Goal: Transaction & Acquisition: Purchase product/service

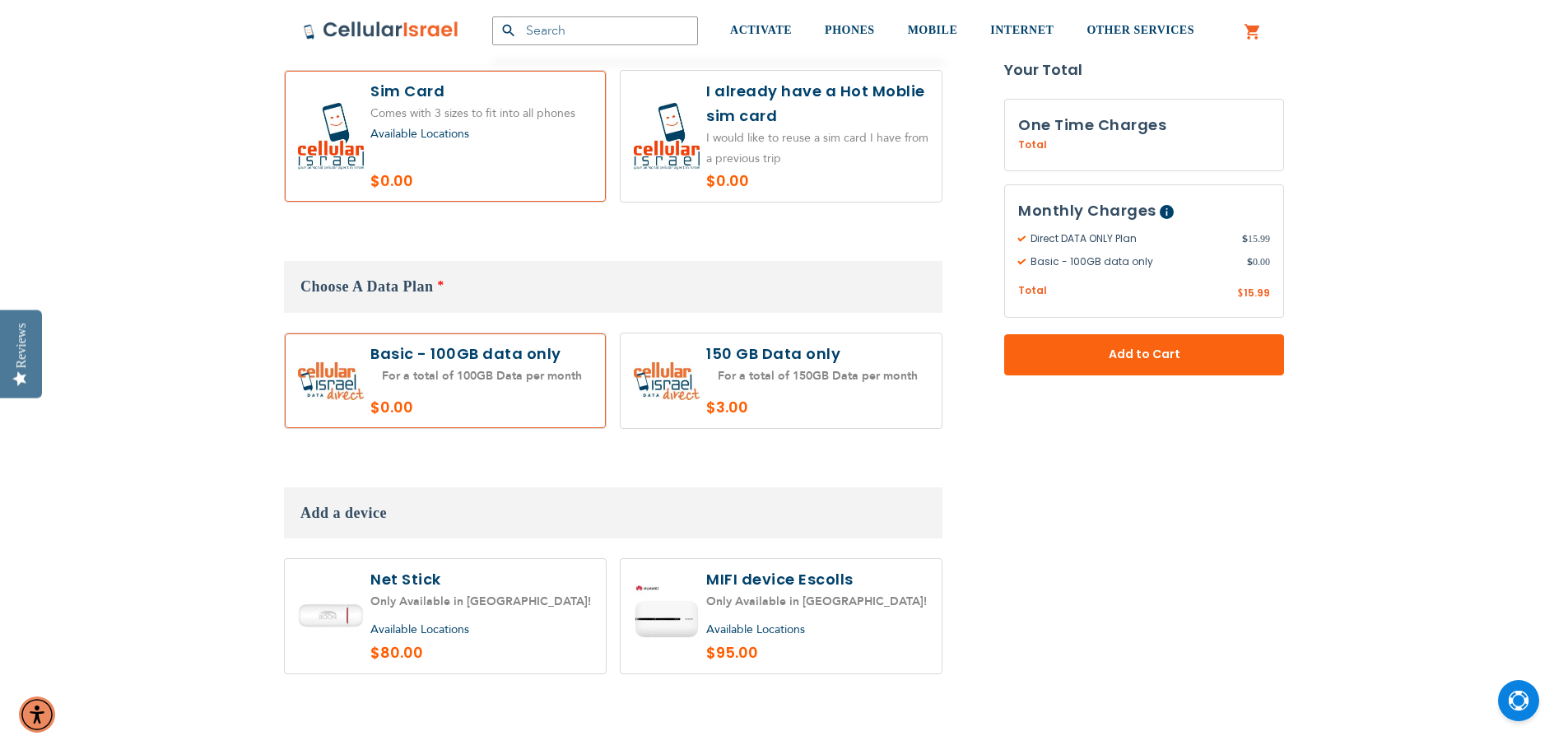
scroll to position [906, 0]
type input "[EMAIL_ADDRESS][DOMAIN_NAME]"
click at [669, 622] on label at bounding box center [781, 613] width 321 height 114
radio input "true"
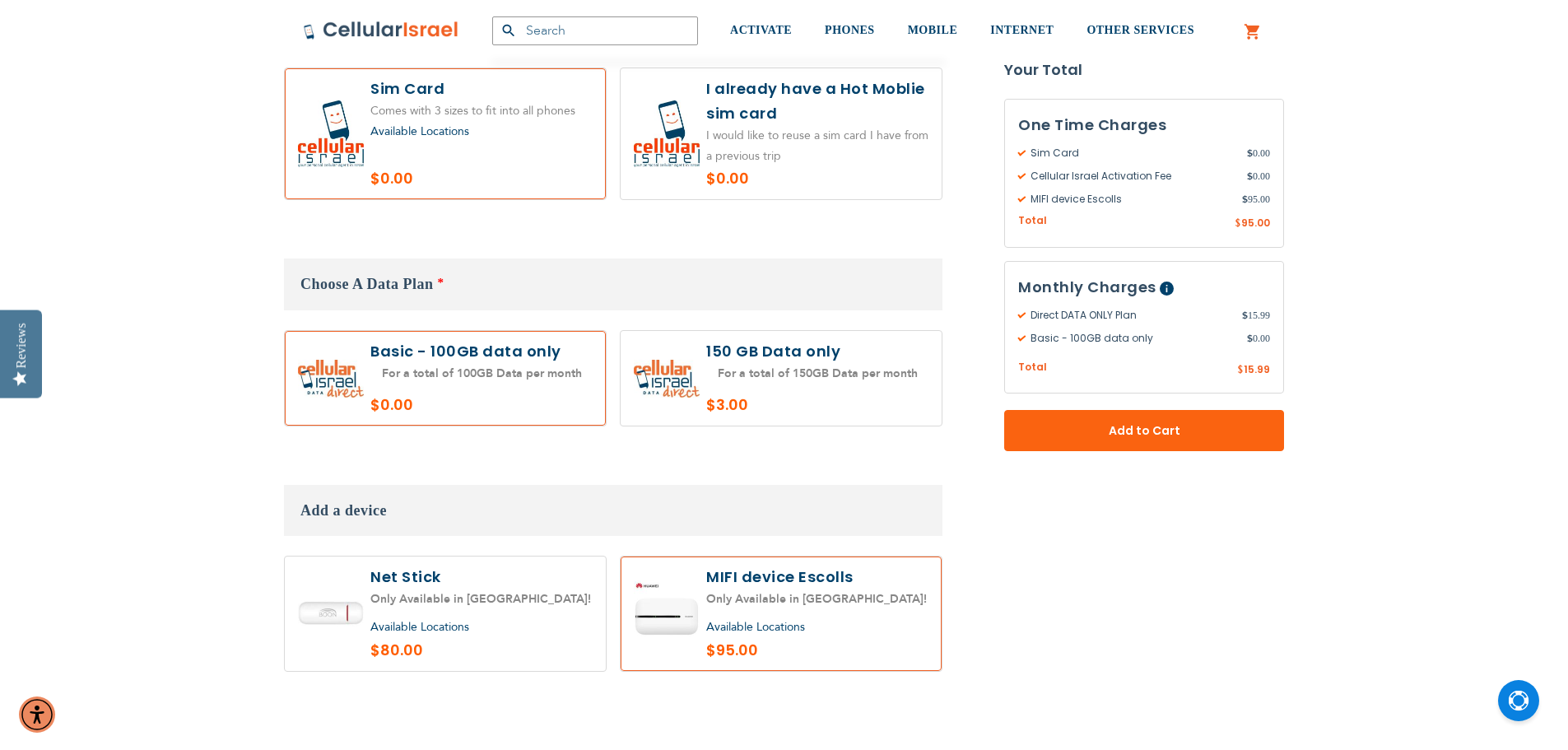
click at [437, 383] on label at bounding box center [445, 378] width 321 height 95
click at [743, 395] on label at bounding box center [781, 378] width 321 height 95
radio input "true"
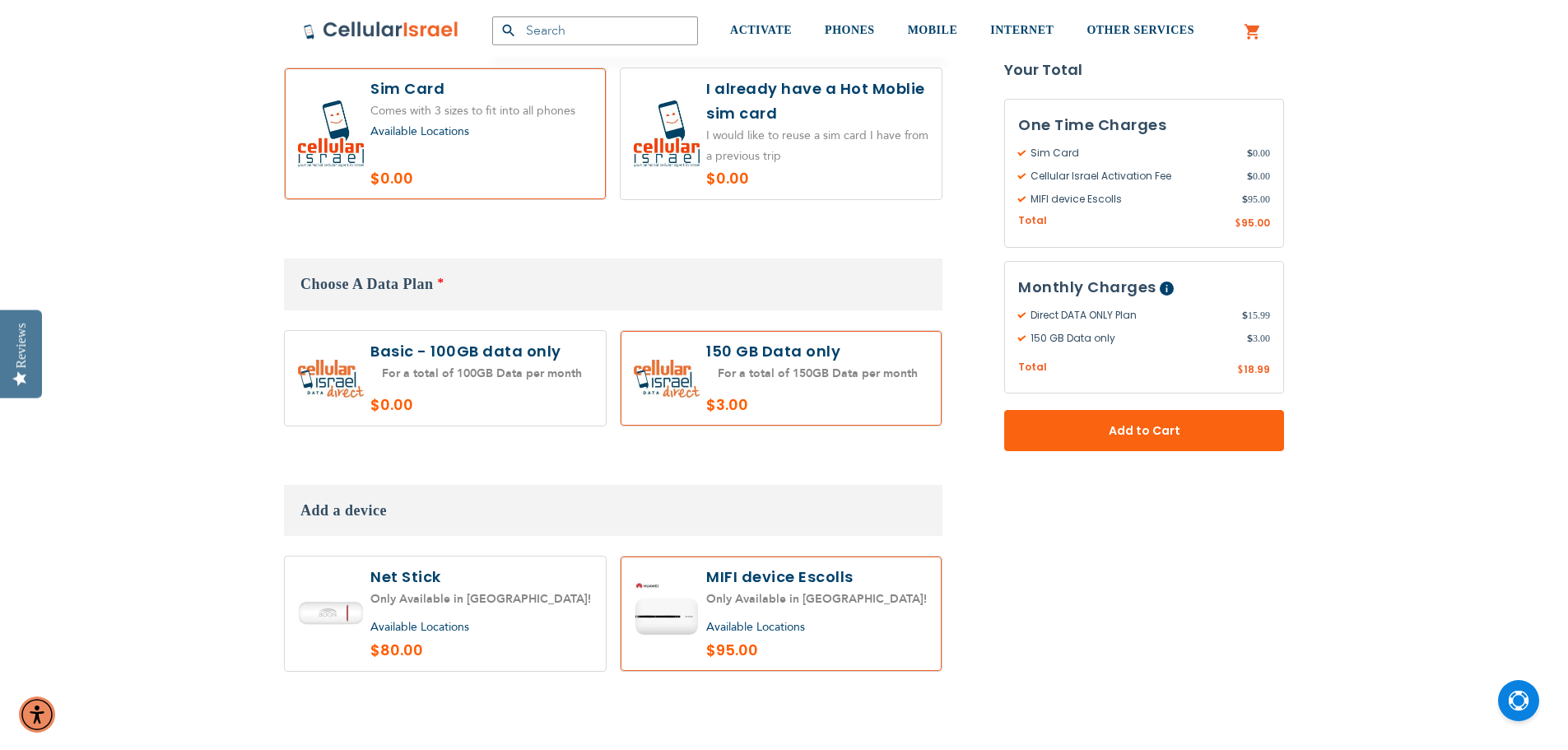
click at [450, 368] on label at bounding box center [445, 378] width 321 height 95
radio input "true"
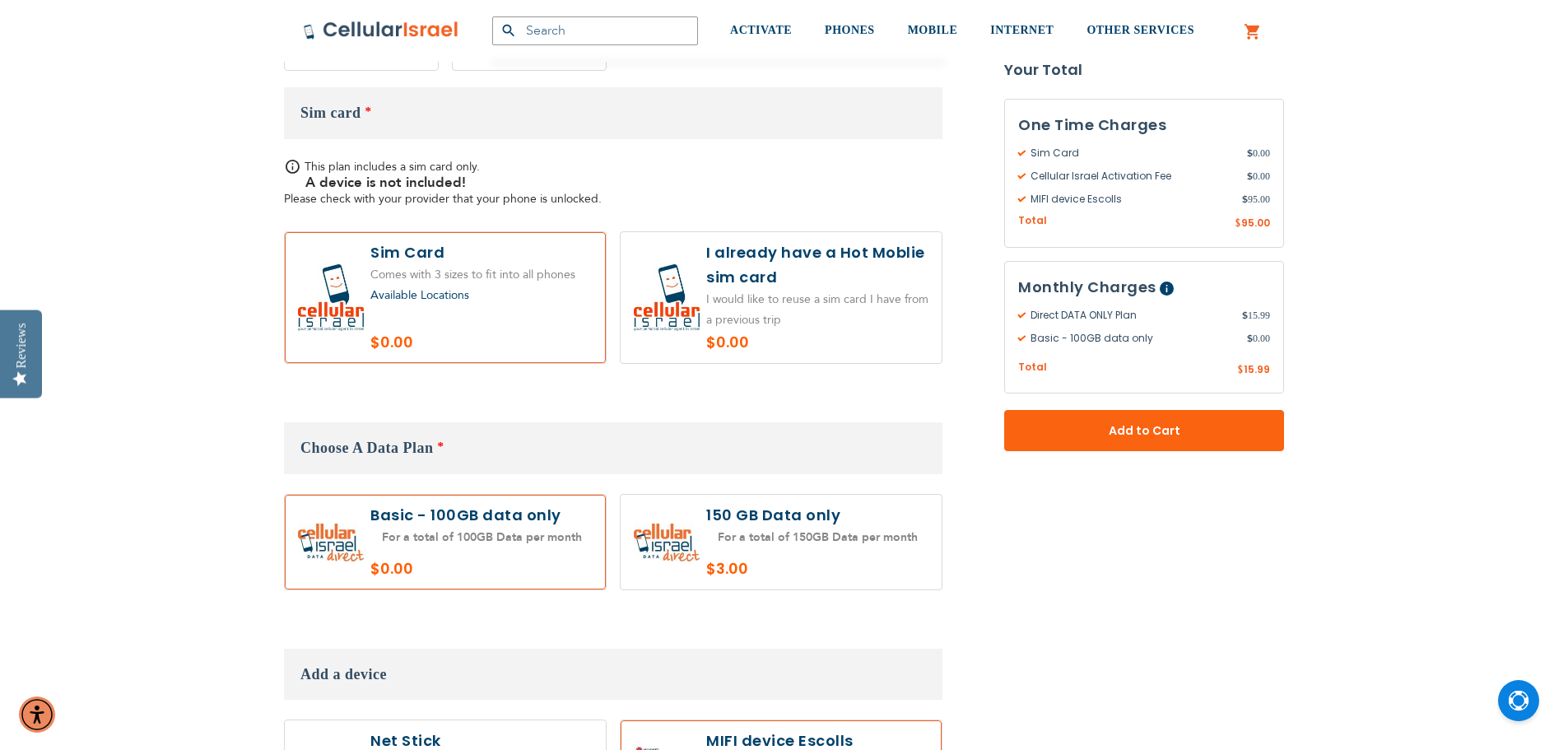
scroll to position [741, 0]
click at [788, 538] on label at bounding box center [781, 543] width 321 height 95
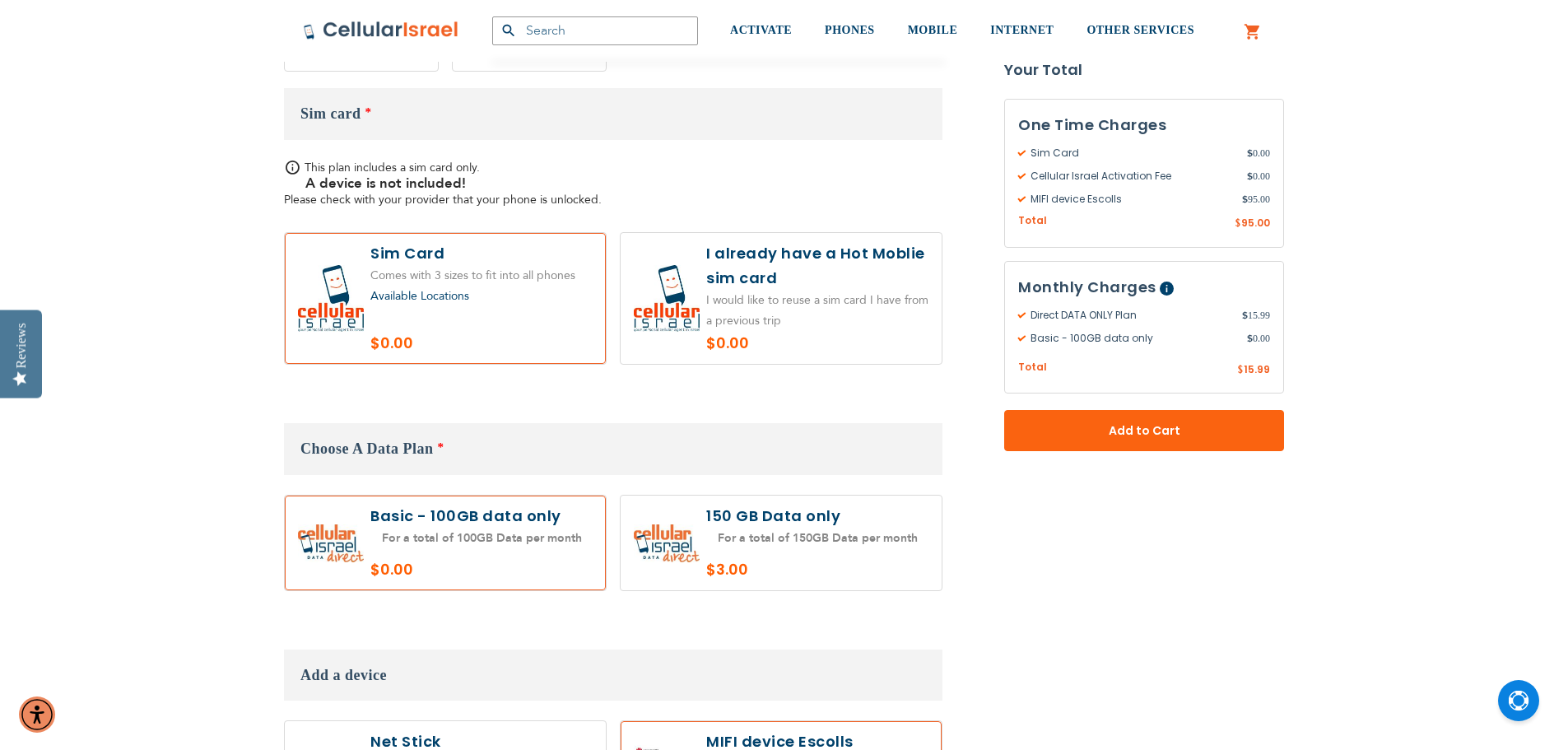
radio input "true"
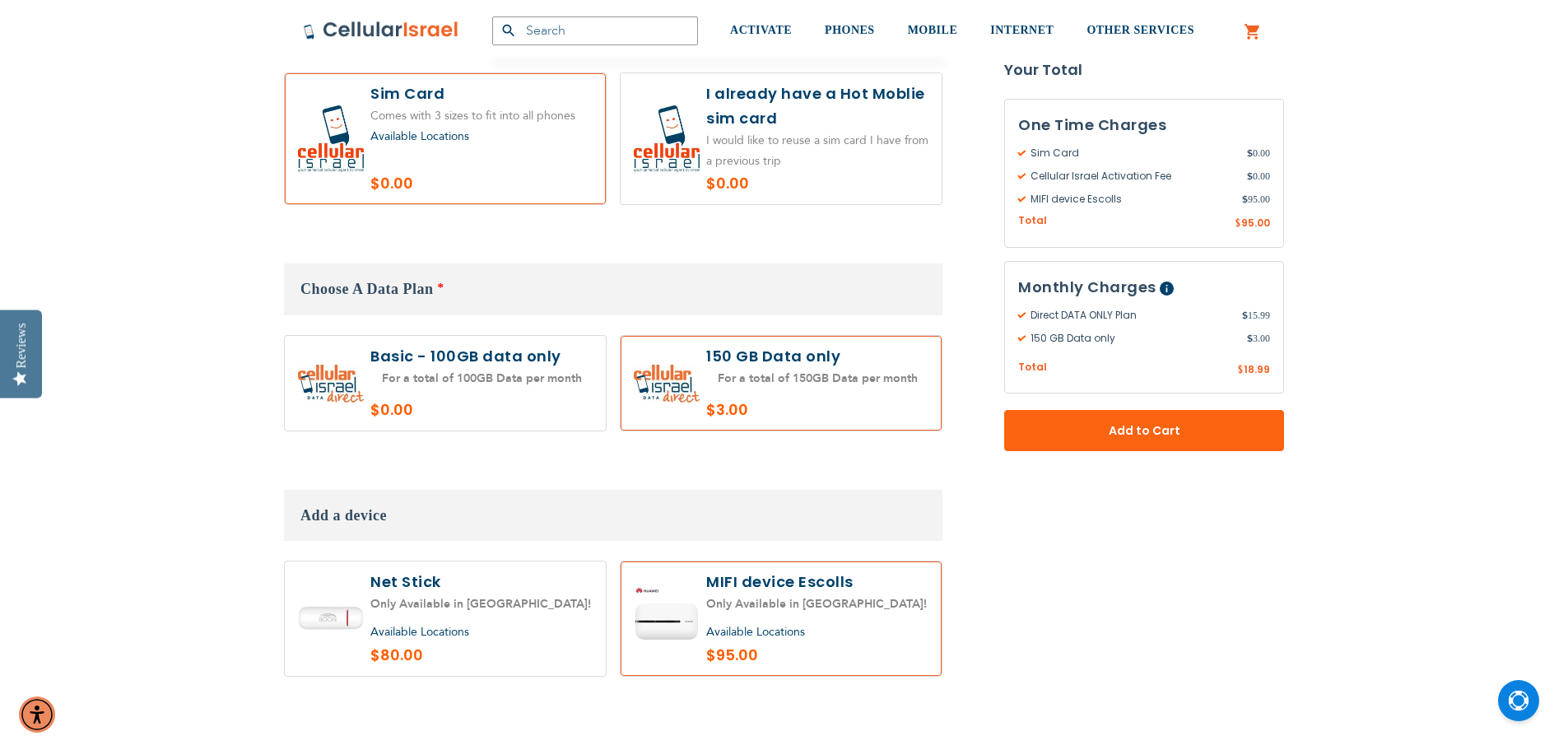
scroll to position [906, 0]
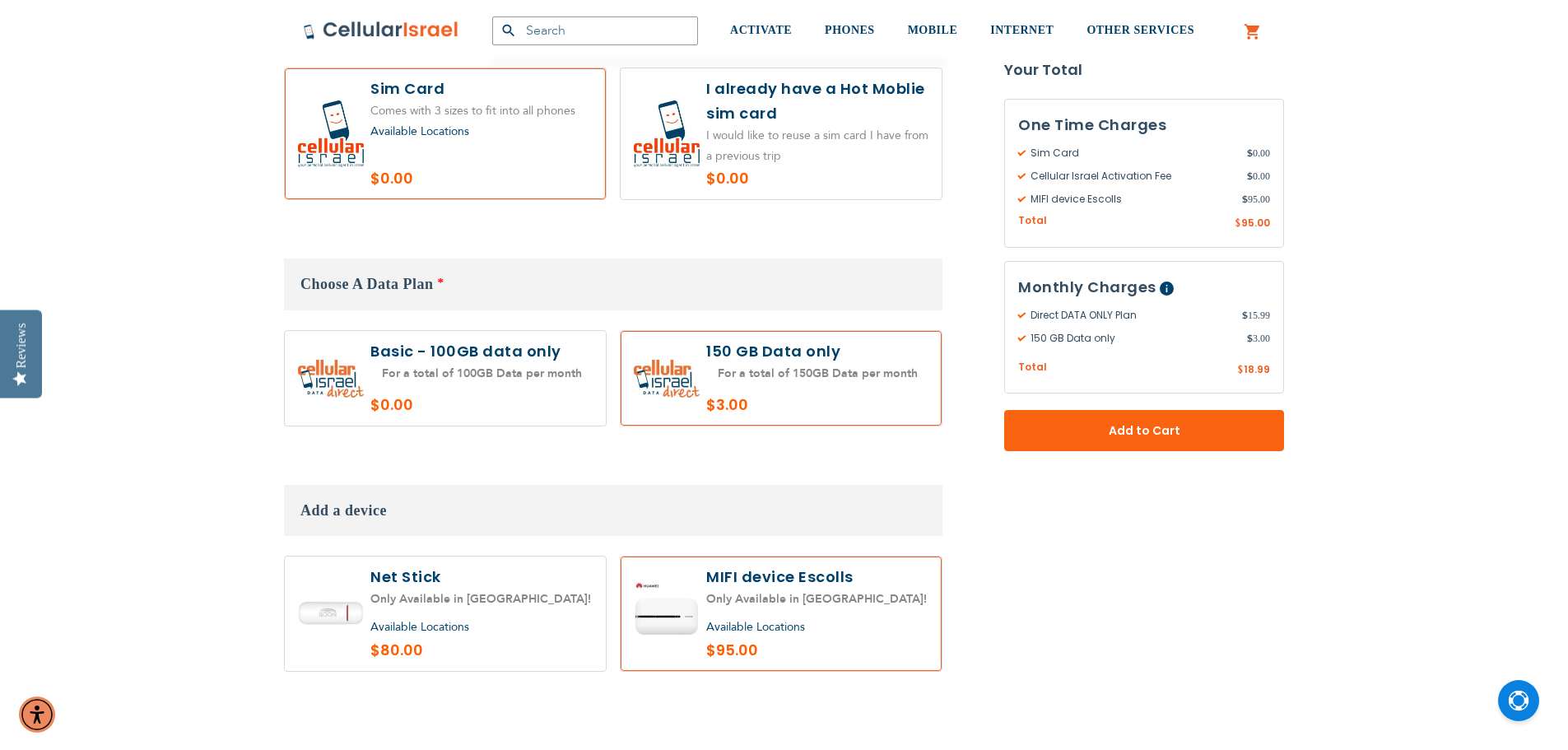
click at [1067, 670] on form "Direct DATA ONLY Plan $15.99 /month Calls: NA SMS: NA Data: 100GB Activation Fe…" at bounding box center [783, 97] width 1000 height 1264
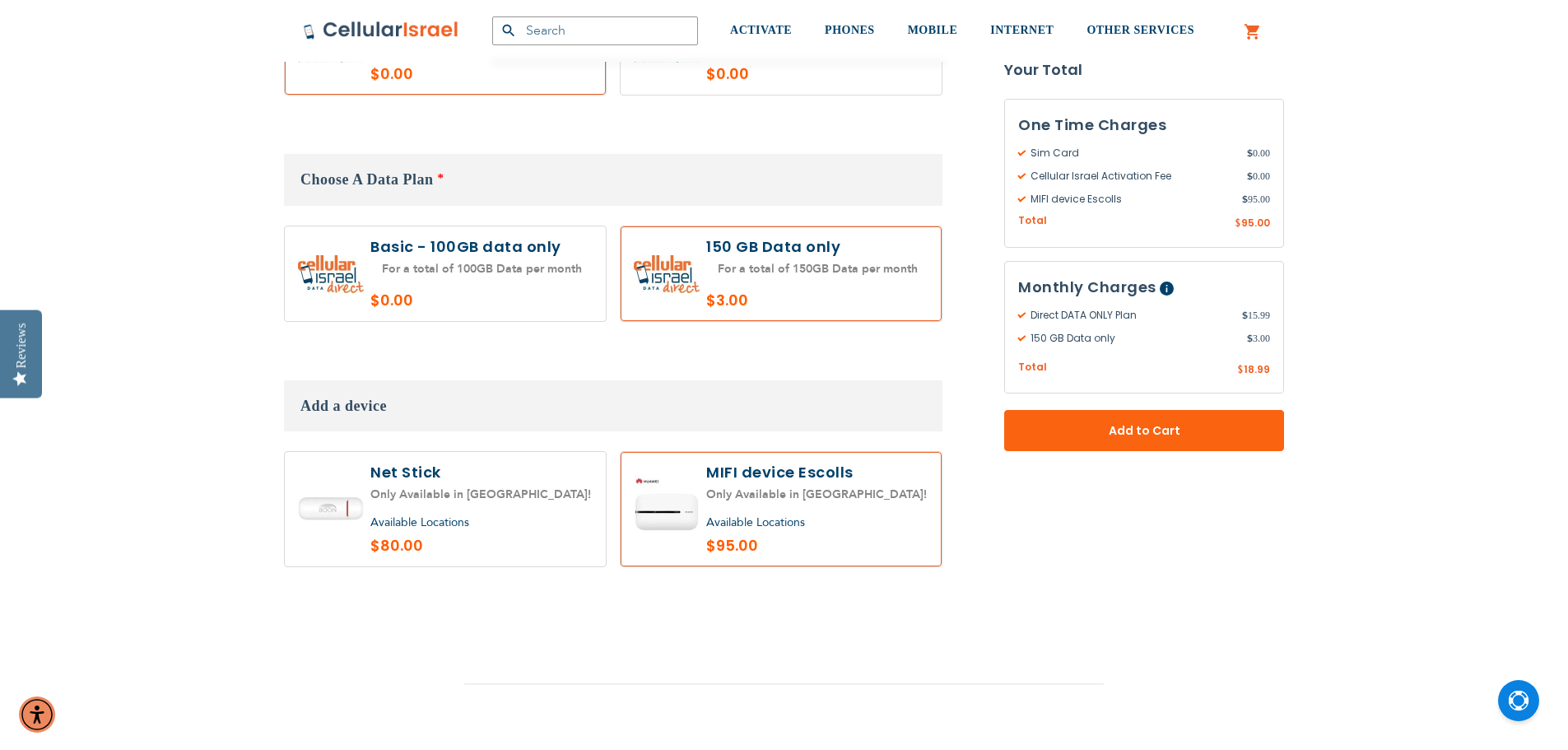
scroll to position [970, 0]
